Goal: Task Accomplishment & Management: Manage account settings

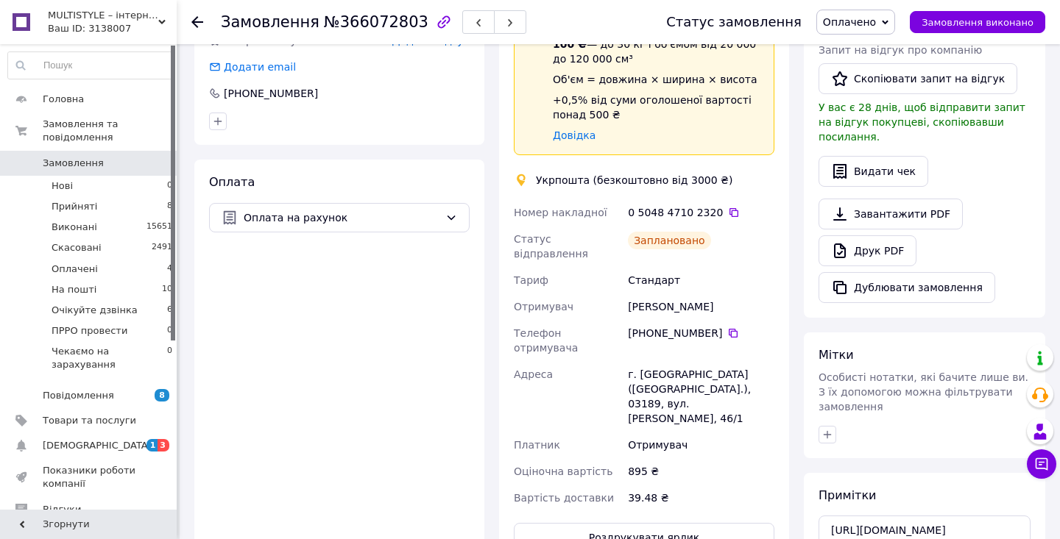
scroll to position [386, 0]
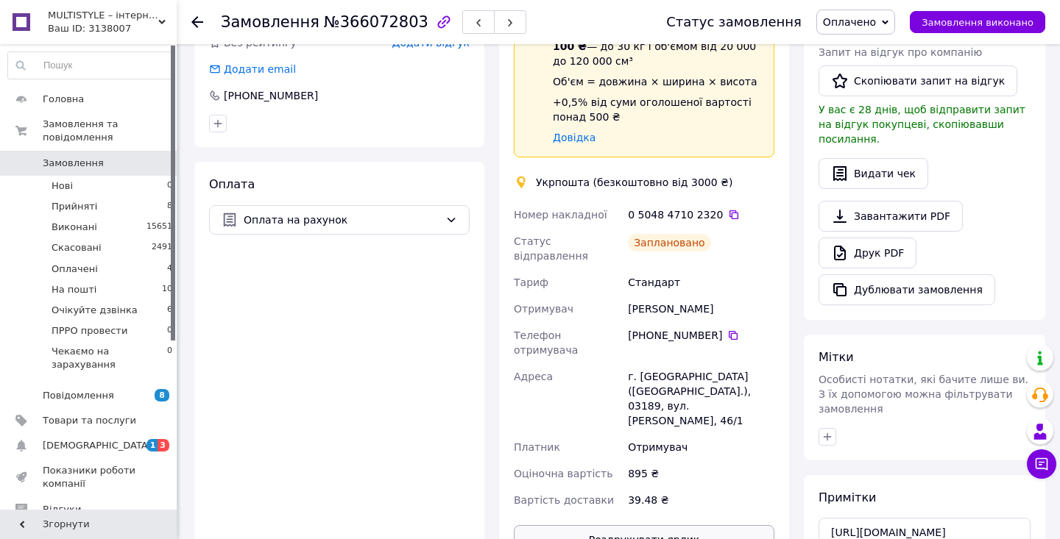
click at [652, 525] on button "Роздрукувати ярлик" at bounding box center [644, 539] width 260 height 29
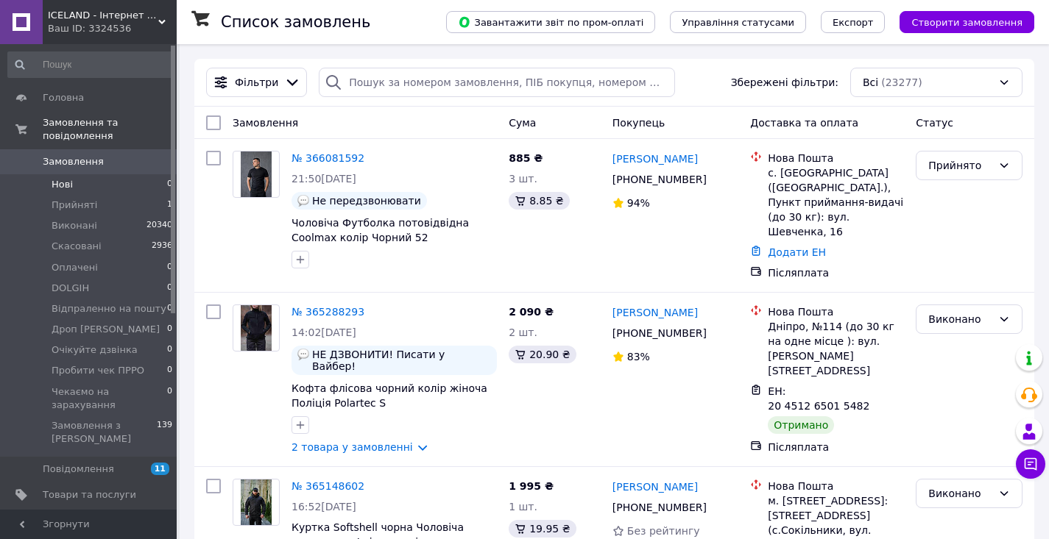
click at [159, 183] on li "Нові 0" at bounding box center [90, 184] width 181 height 21
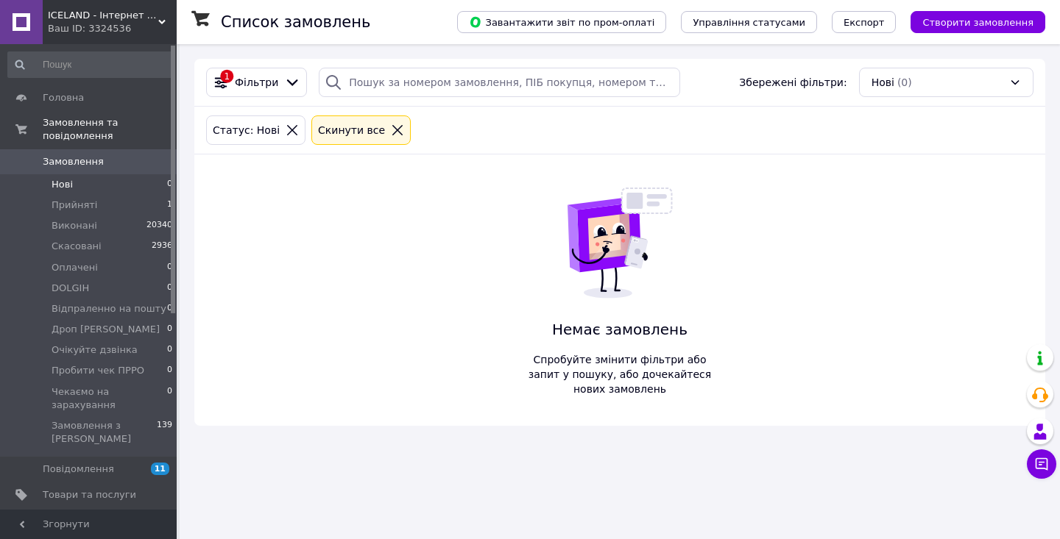
click at [87, 167] on span "Замовлення" at bounding box center [73, 161] width 61 height 13
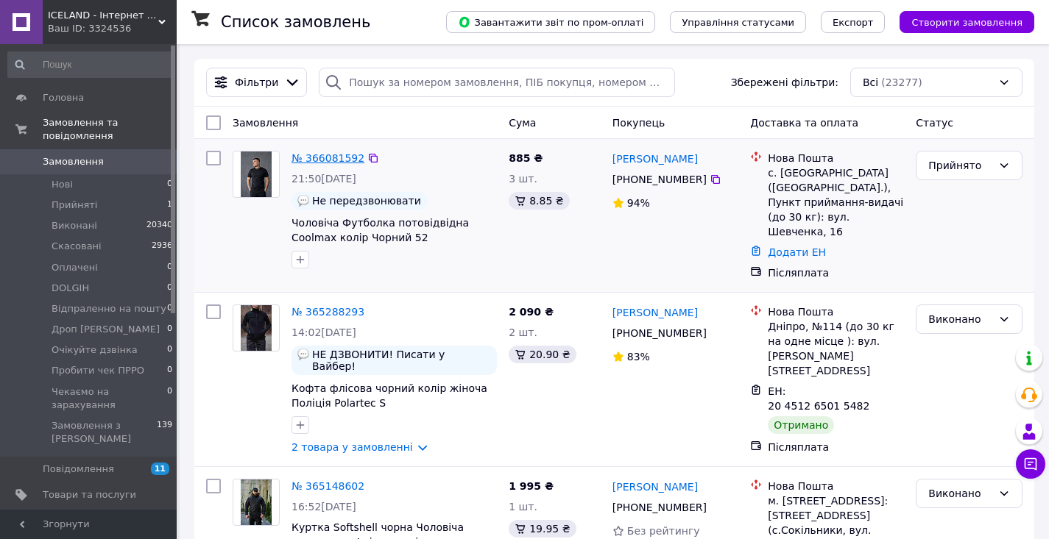
click at [326, 154] on link "№ 366081592" at bounding box center [327, 158] width 73 height 12
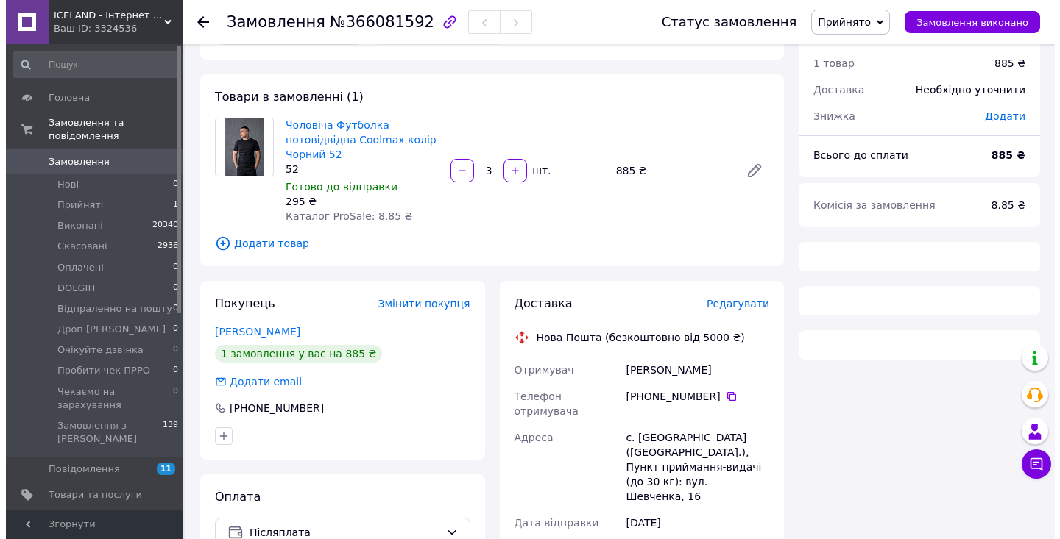
scroll to position [244, 0]
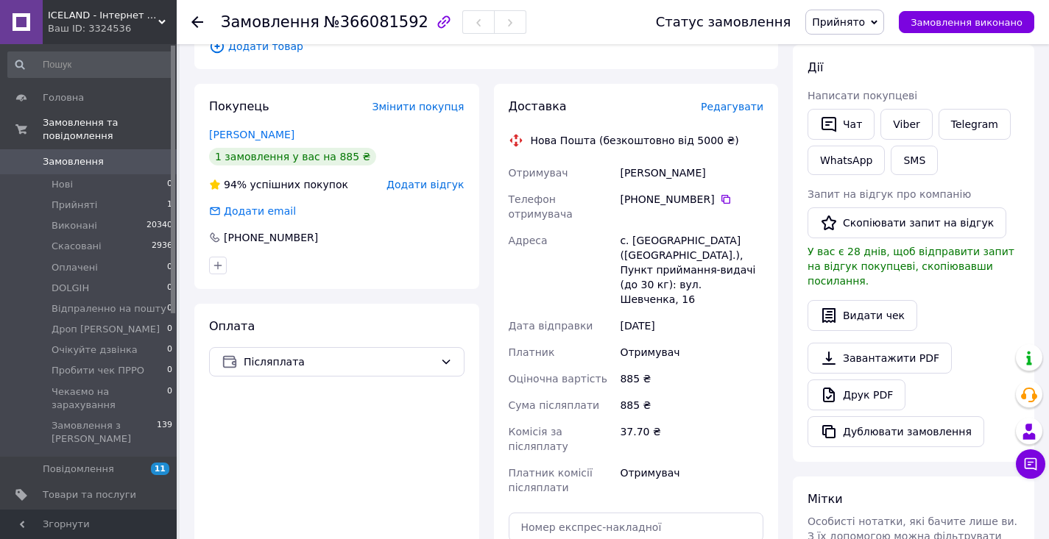
click at [744, 108] on span "Редагувати" at bounding box center [732, 107] width 63 height 12
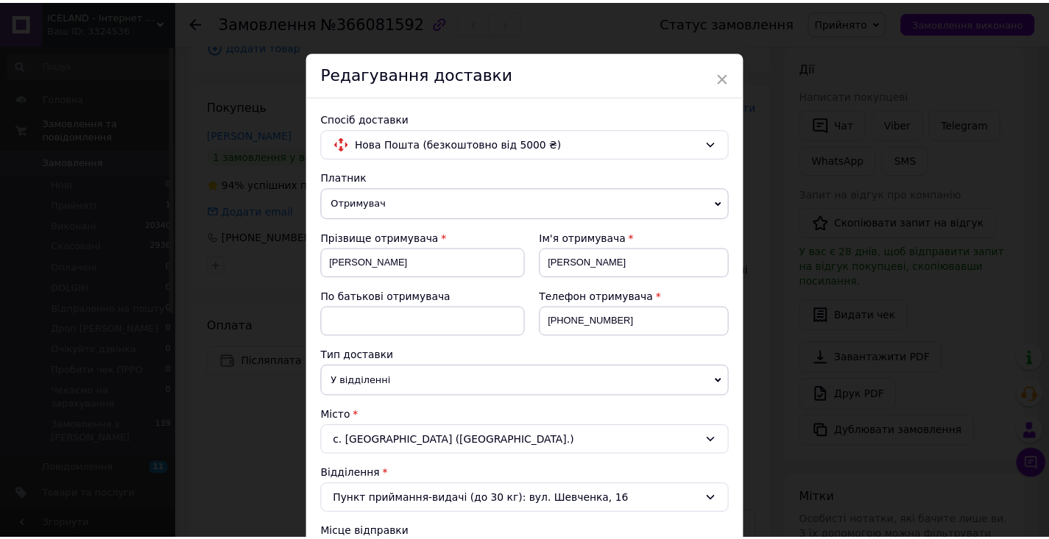
scroll to position [717, 0]
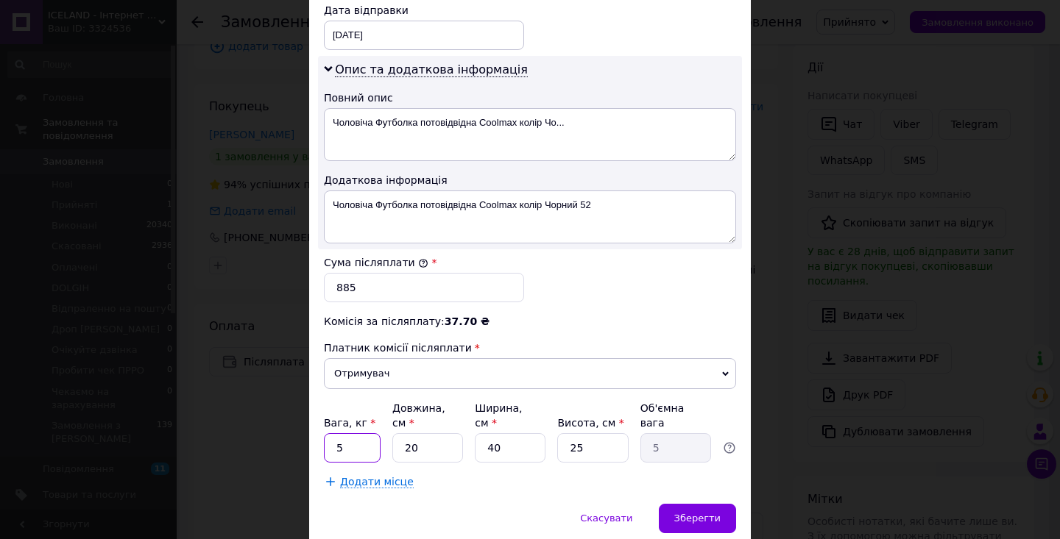
drag, startPoint x: 344, startPoint y: 450, endPoint x: 320, endPoint y: 453, distance: 23.8
type input "1"
drag, startPoint x: 492, startPoint y: 447, endPoint x: 479, endPoint y: 444, distance: 12.7
click at [479, 444] on input "40" at bounding box center [510, 447] width 71 height 29
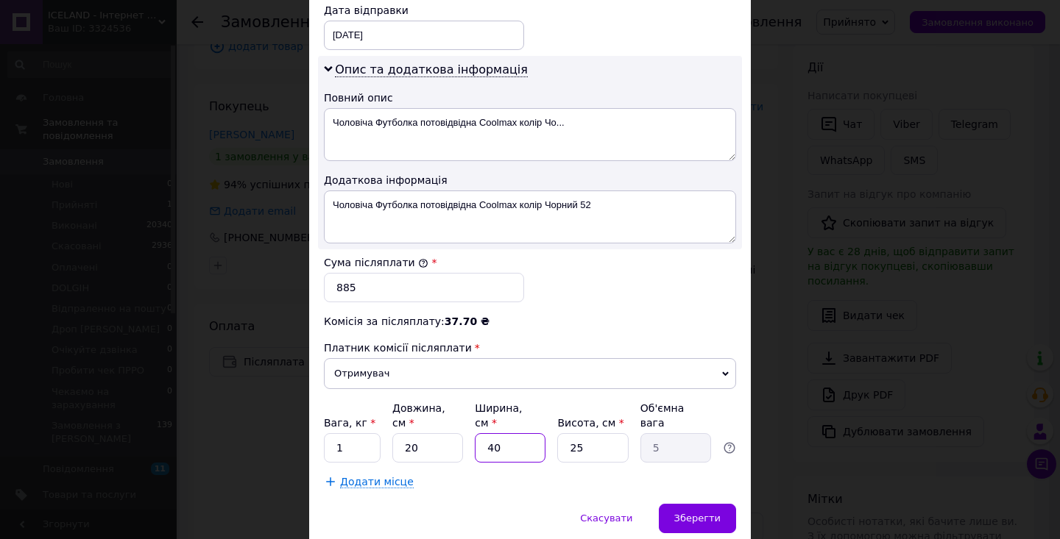
type input "10"
type input "1.25"
type input "10"
type input "15"
type input "0.75"
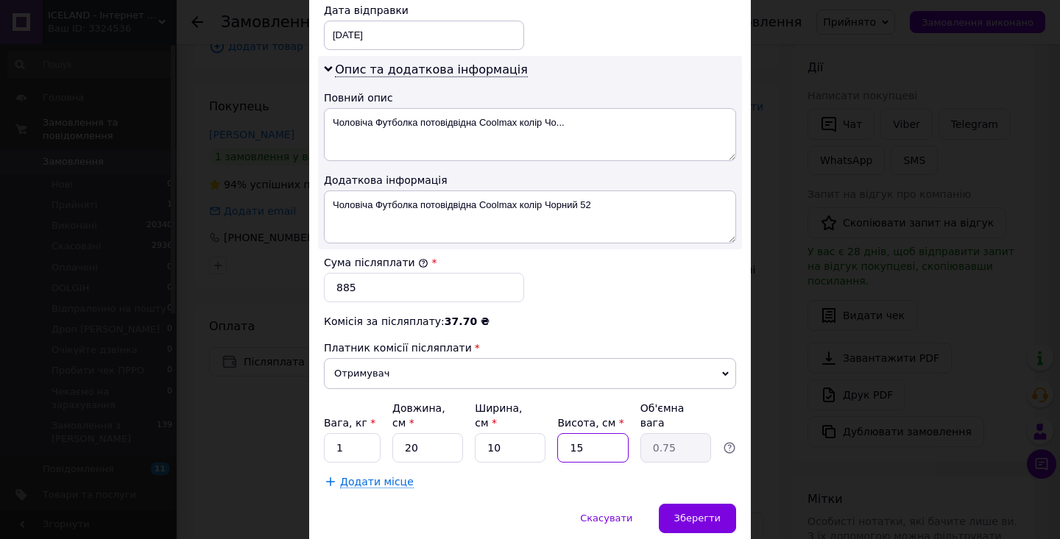
drag, startPoint x: 574, startPoint y: 447, endPoint x: 565, endPoint y: 447, distance: 8.8
click at [565, 447] on input "15" at bounding box center [592, 447] width 71 height 29
type input "15"
type input "10"
type input "0.38"
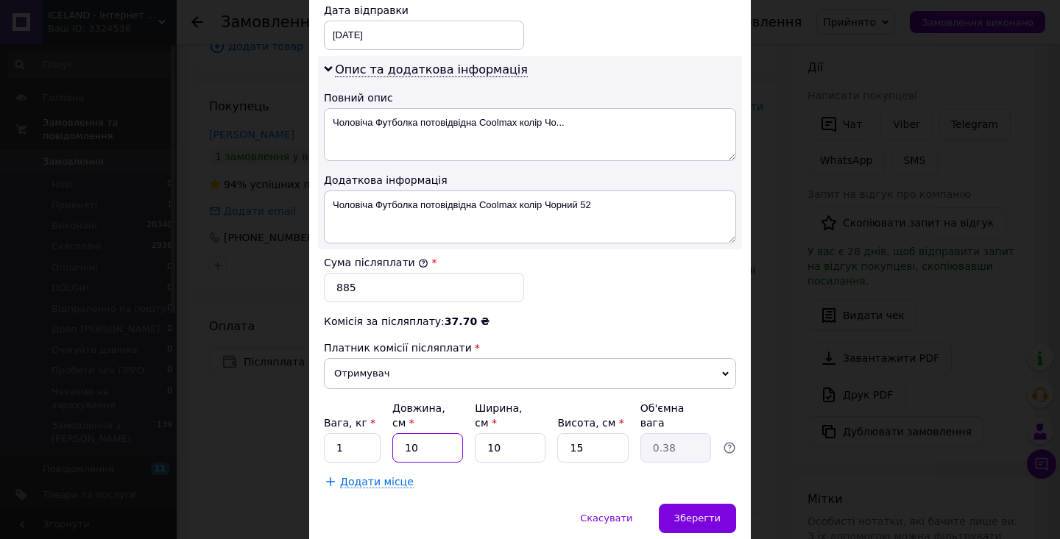
drag, startPoint x: 409, startPoint y: 447, endPoint x: 400, endPoint y: 447, distance: 8.8
click at [400, 447] on input "10" at bounding box center [427, 447] width 71 height 29
type input "10"
click at [684, 506] on div "Зберегти" at bounding box center [697, 518] width 77 height 29
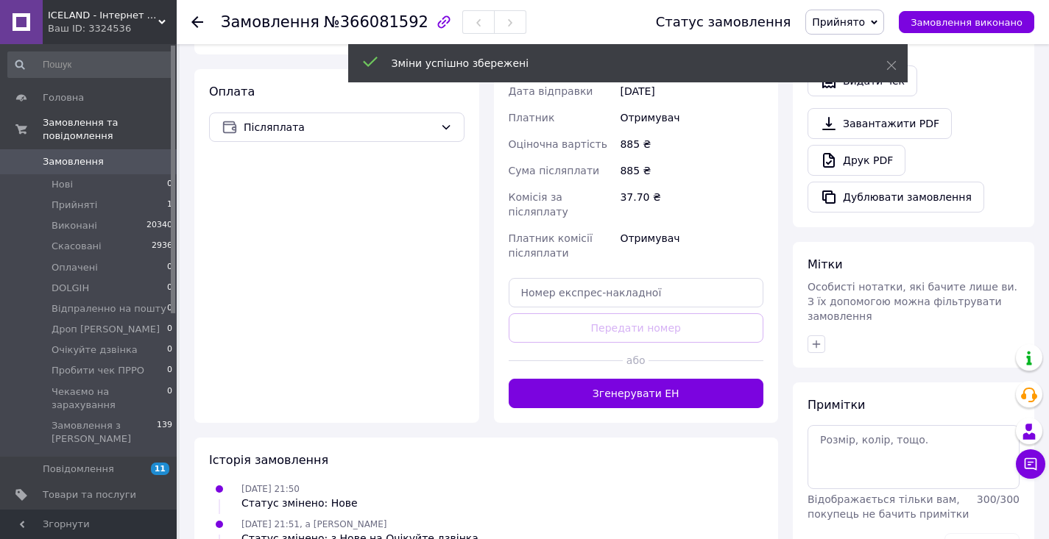
scroll to position [480, 0]
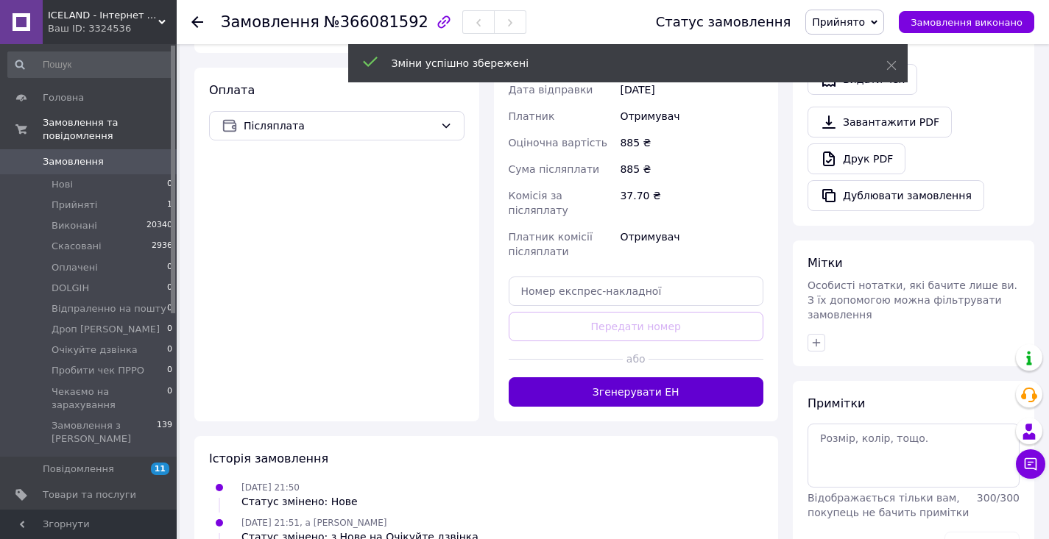
click at [632, 377] on button "Згенерувати ЕН" at bounding box center [635, 391] width 255 height 29
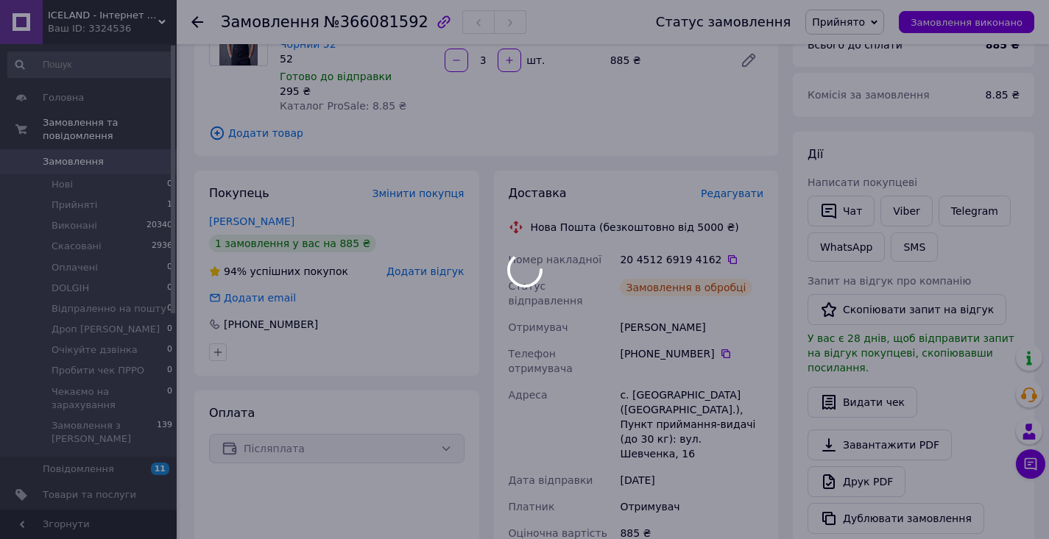
scroll to position [78, 0]
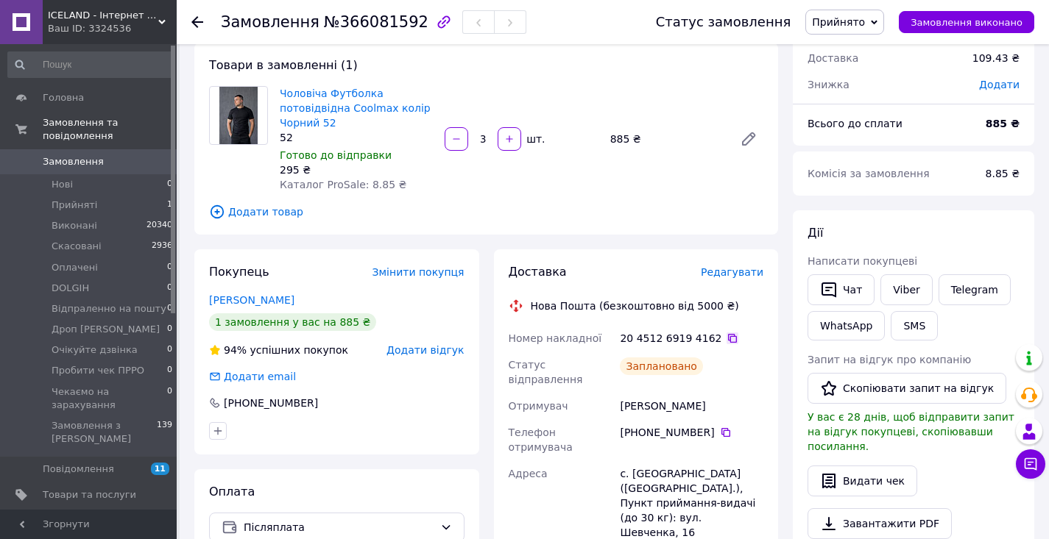
click at [728, 339] on icon at bounding box center [732, 338] width 9 height 9
